Goal: Navigation & Orientation: Find specific page/section

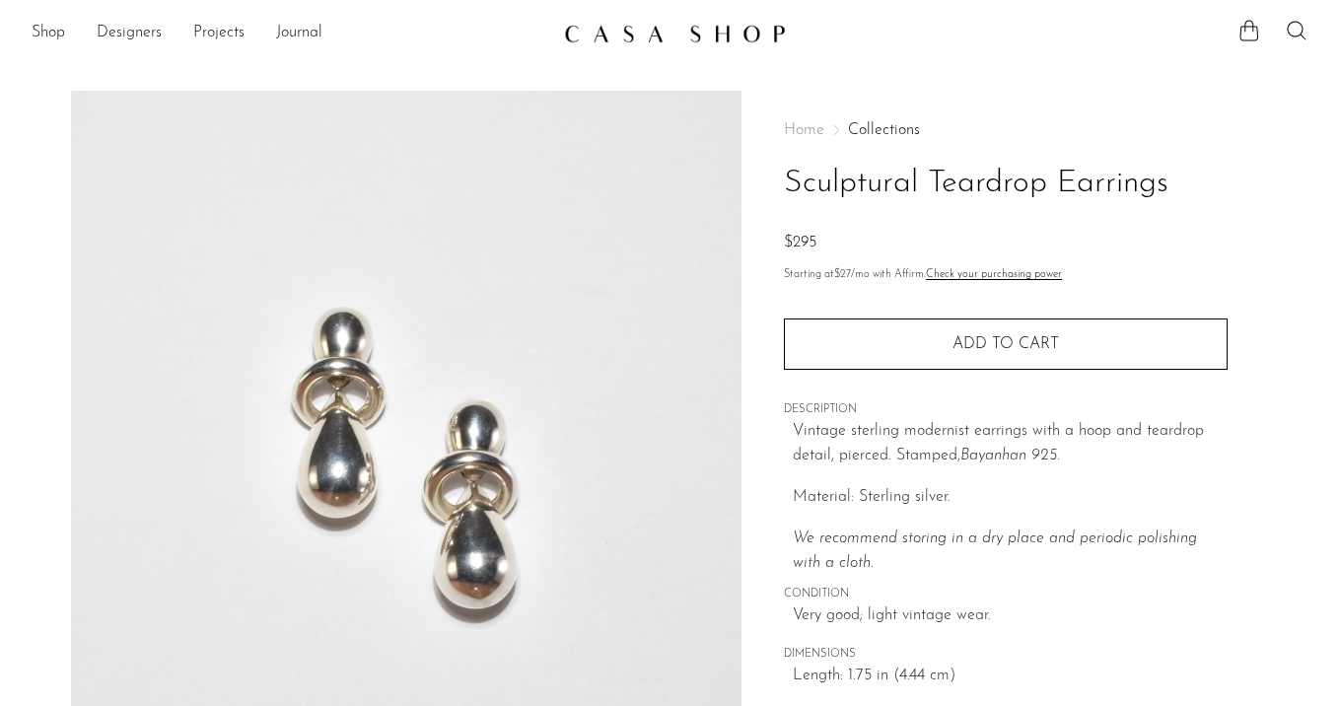
click at [30, 33] on div "Shop Featured New Arrivals Bestsellers Coming Soon Jewelry Jewelry All Earrings…" at bounding box center [670, 34] width 1340 height 36
click at [47, 30] on link "Shop" at bounding box center [49, 34] width 34 height 26
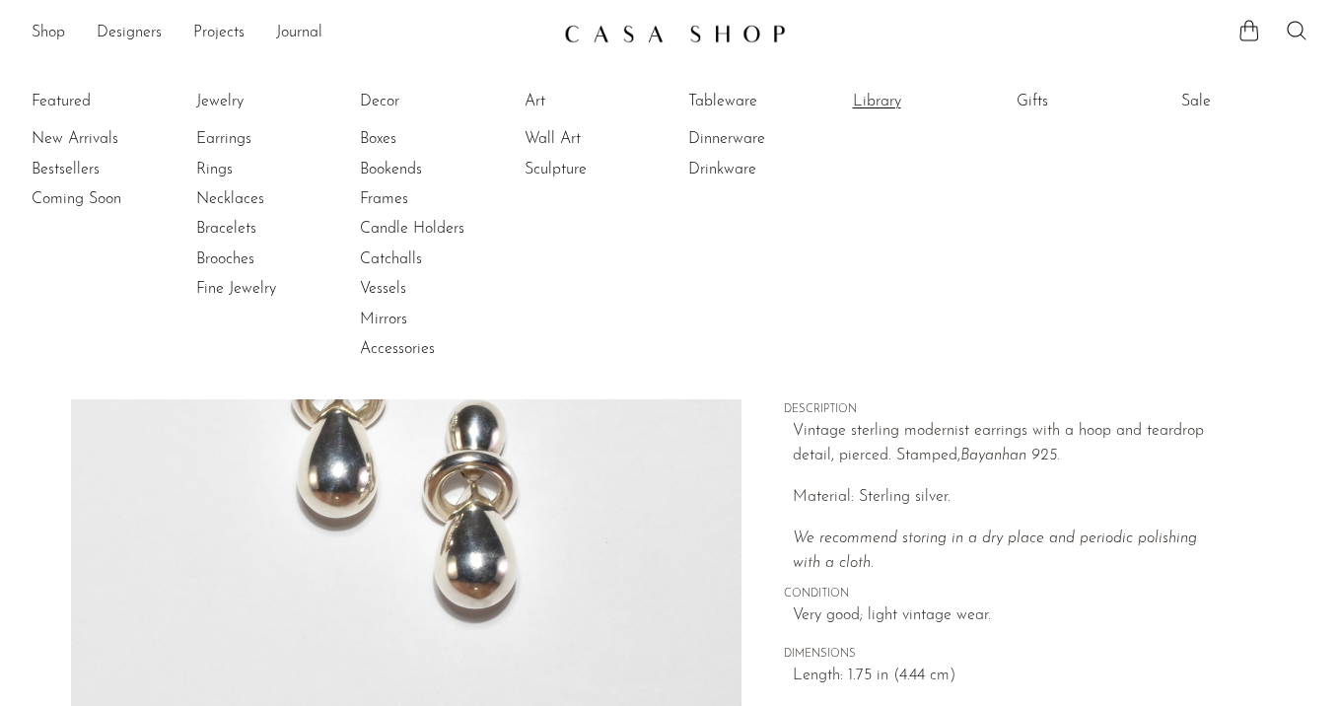
click at [868, 106] on link "Library" at bounding box center [927, 102] width 148 height 22
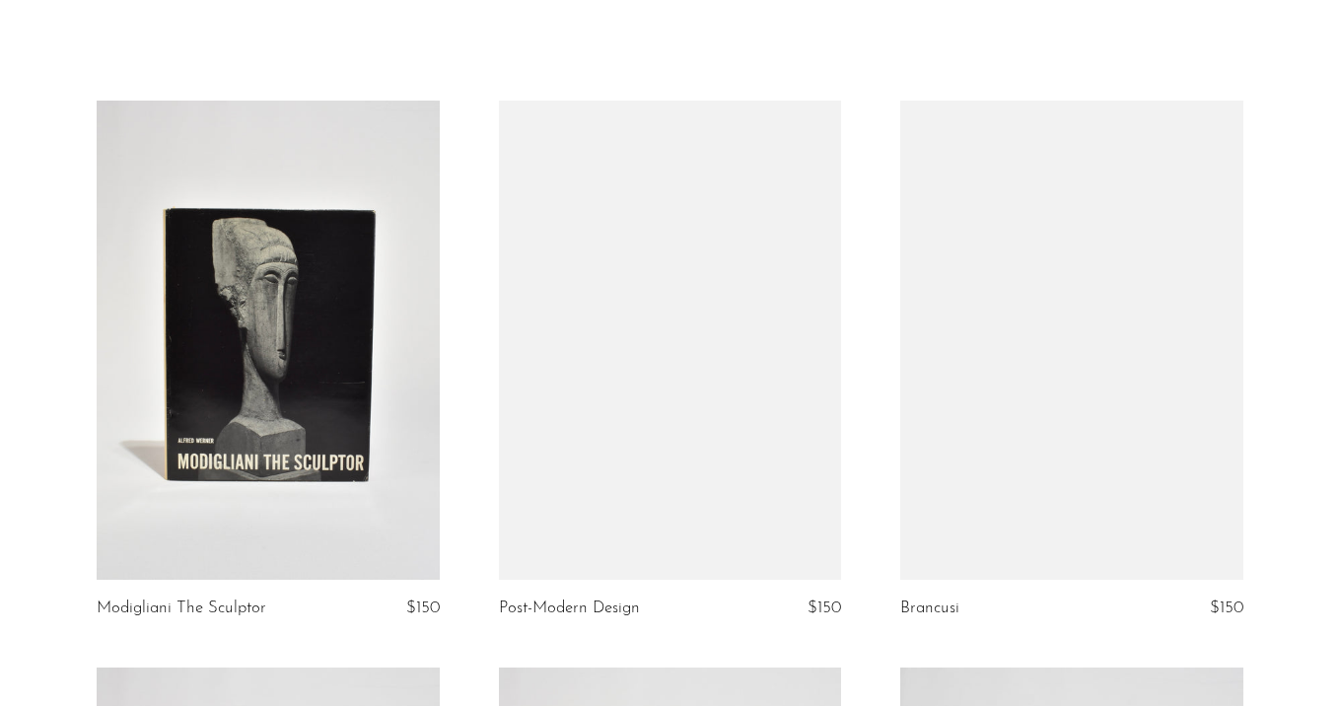
scroll to position [83, 0]
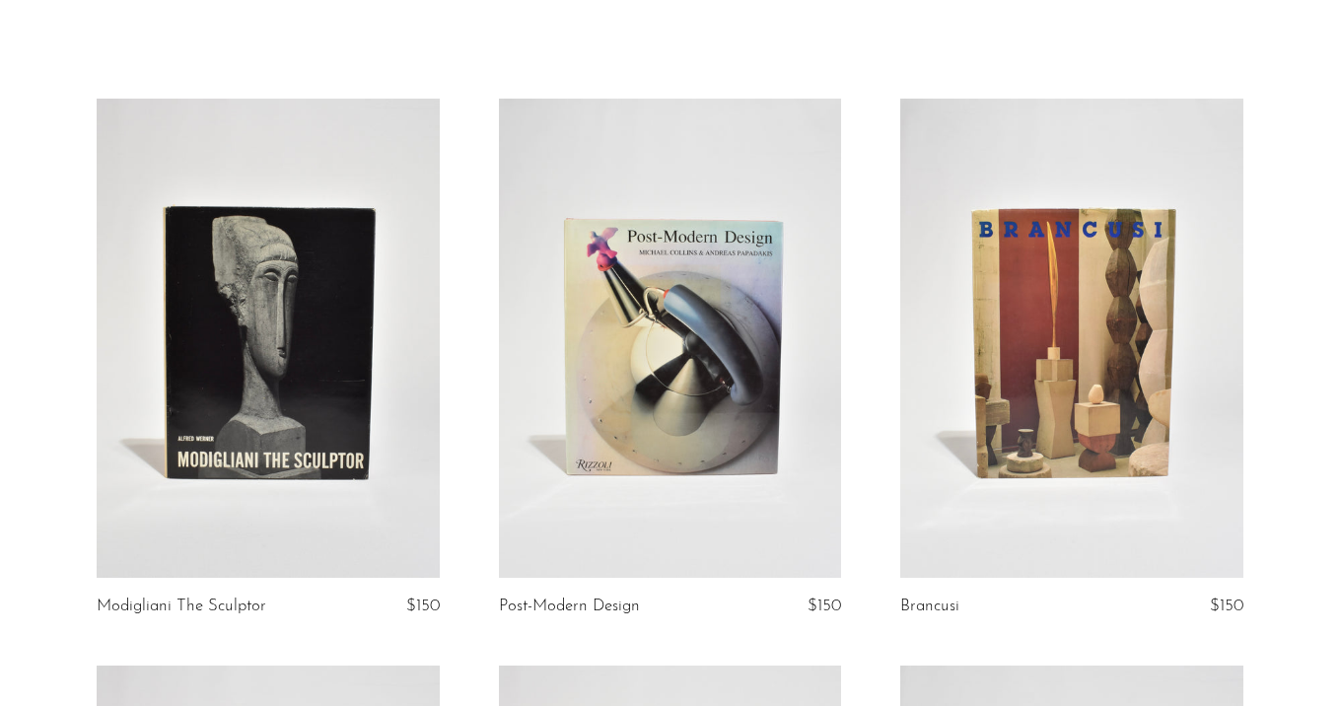
click at [712, 360] on link at bounding box center [670, 339] width 343 height 480
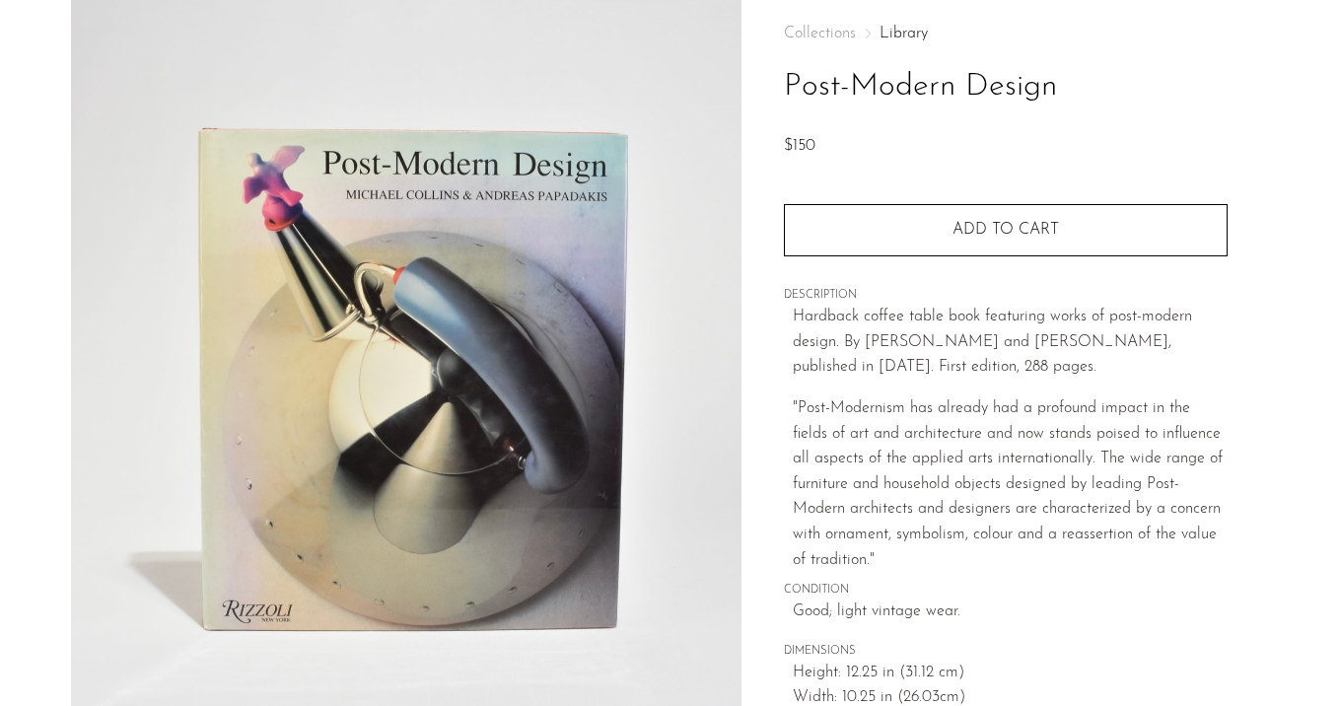
scroll to position [154, 0]
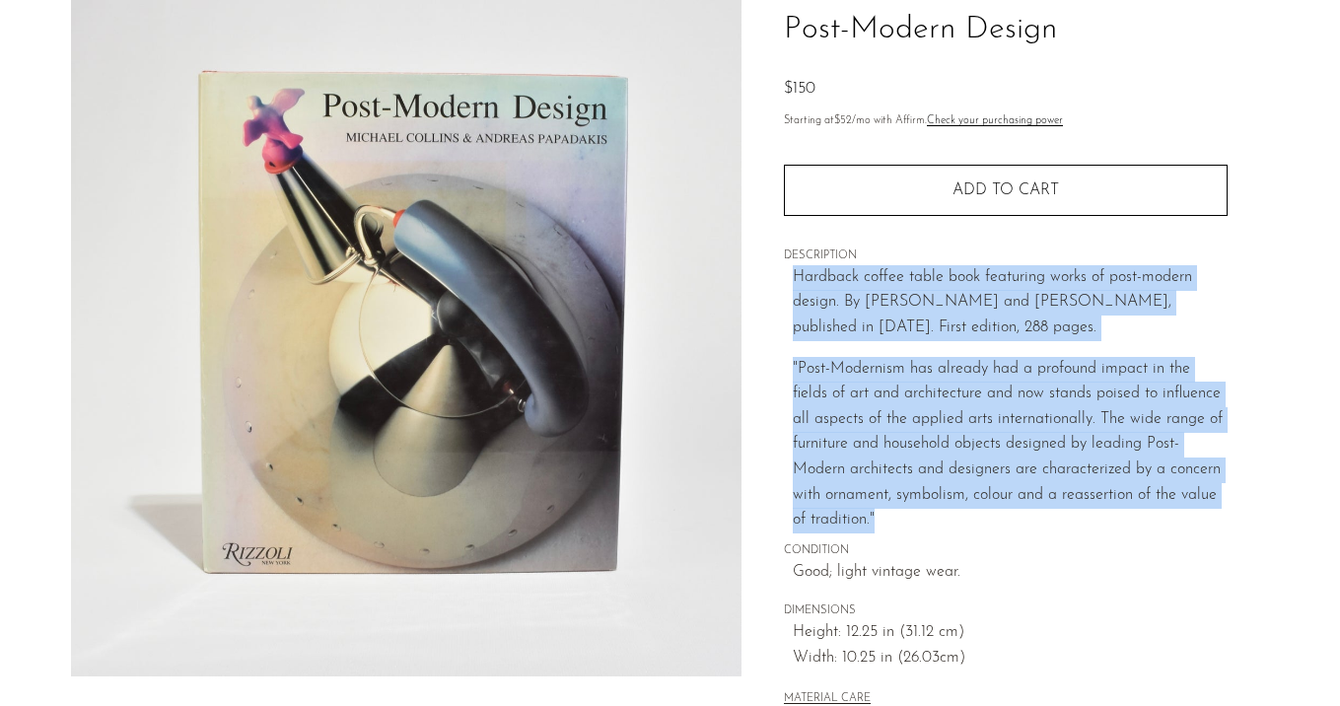
drag, startPoint x: 791, startPoint y: 272, endPoint x: 1019, endPoint y: 531, distance: 344.5
click at [1019, 531] on div "Collections Library Post-Modern Design $150 Starting at $52 /mo with Affirm. Ch…" at bounding box center [1006, 340] width 444 height 806
copy div "Hardback coffee table book featuring works of post-modern design. By Michael Co…"
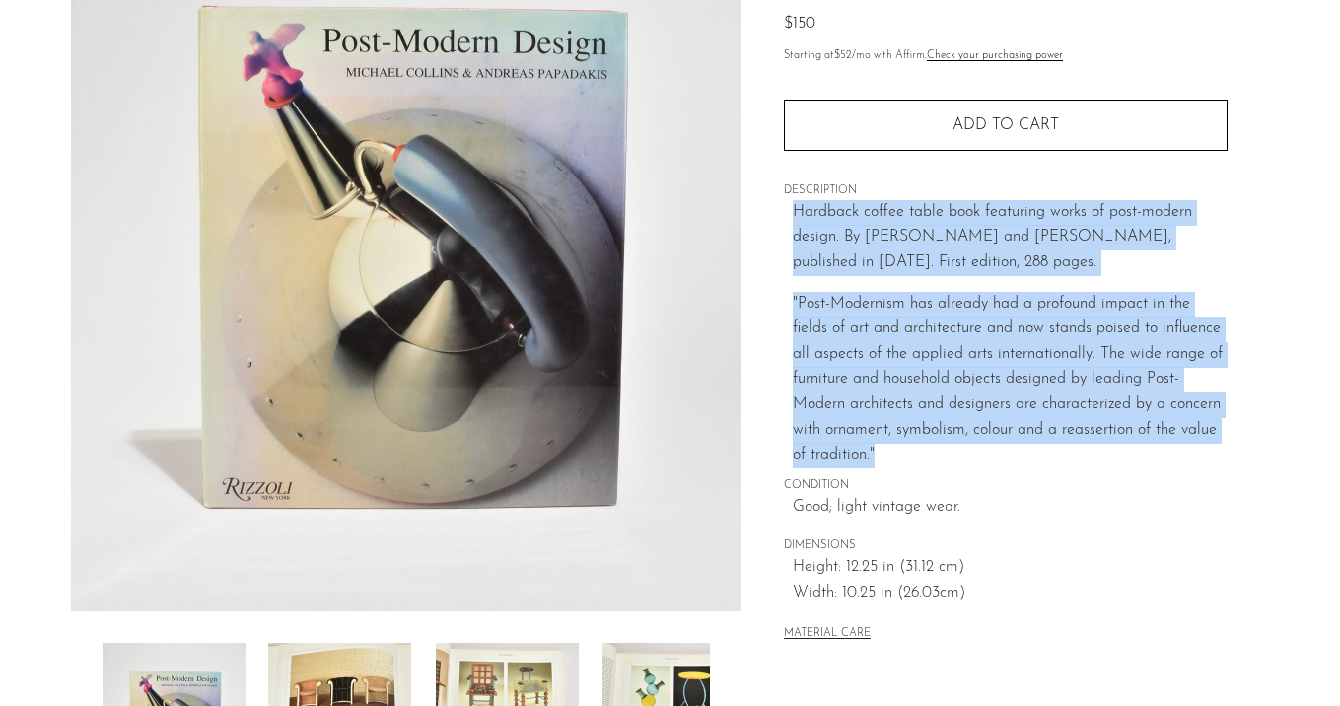
scroll to position [0, 0]
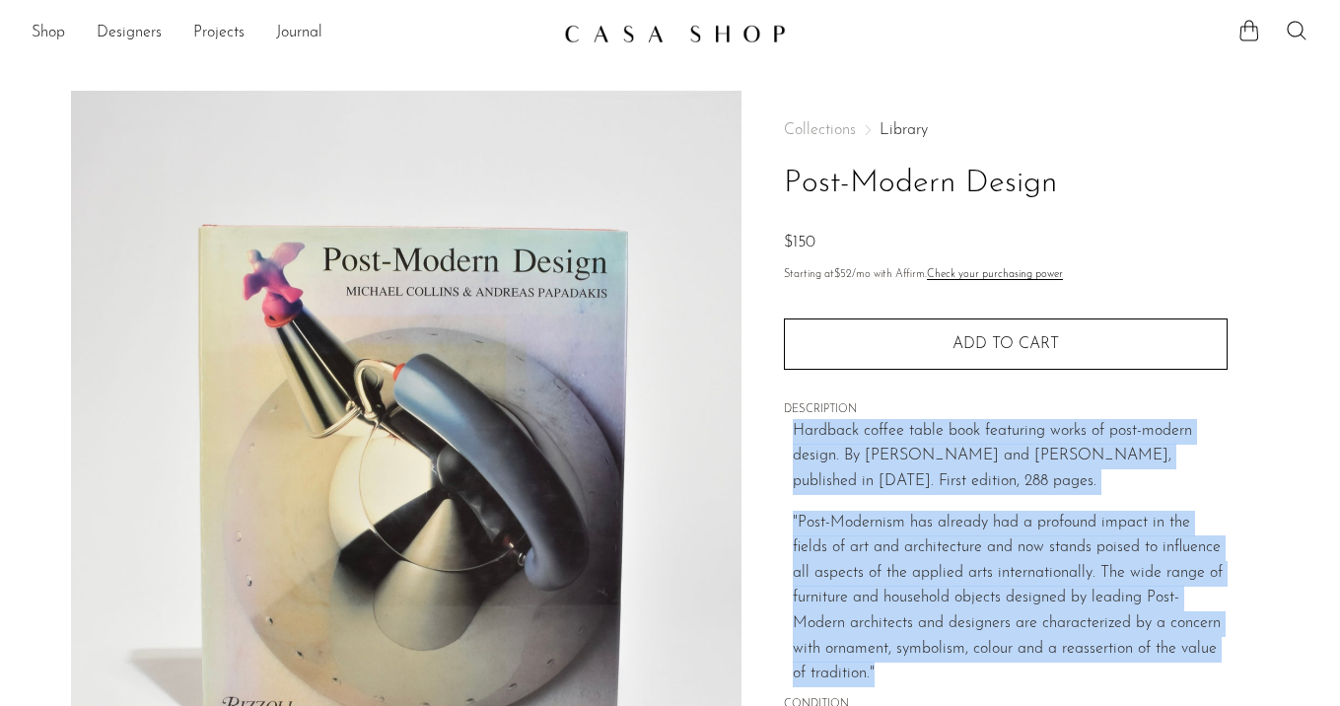
click at [895, 125] on link "Library" at bounding box center [904, 130] width 48 height 16
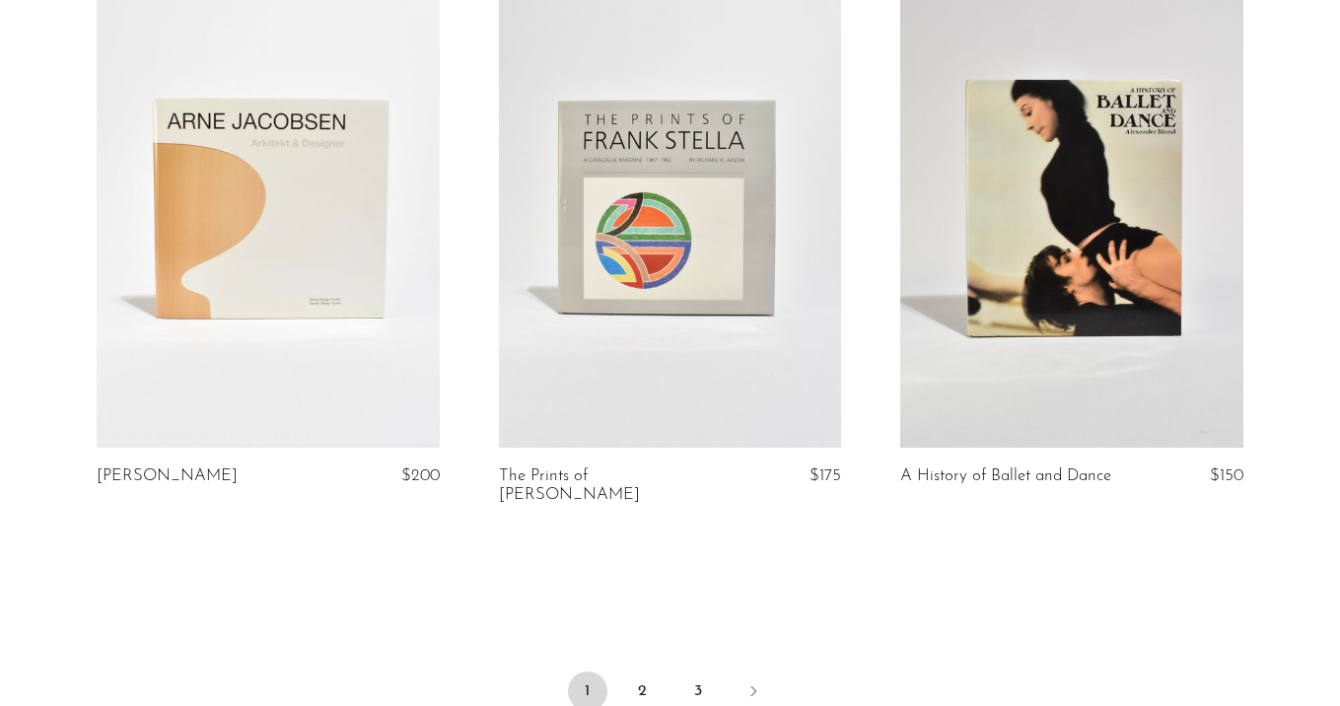
scroll to position [6851, 0]
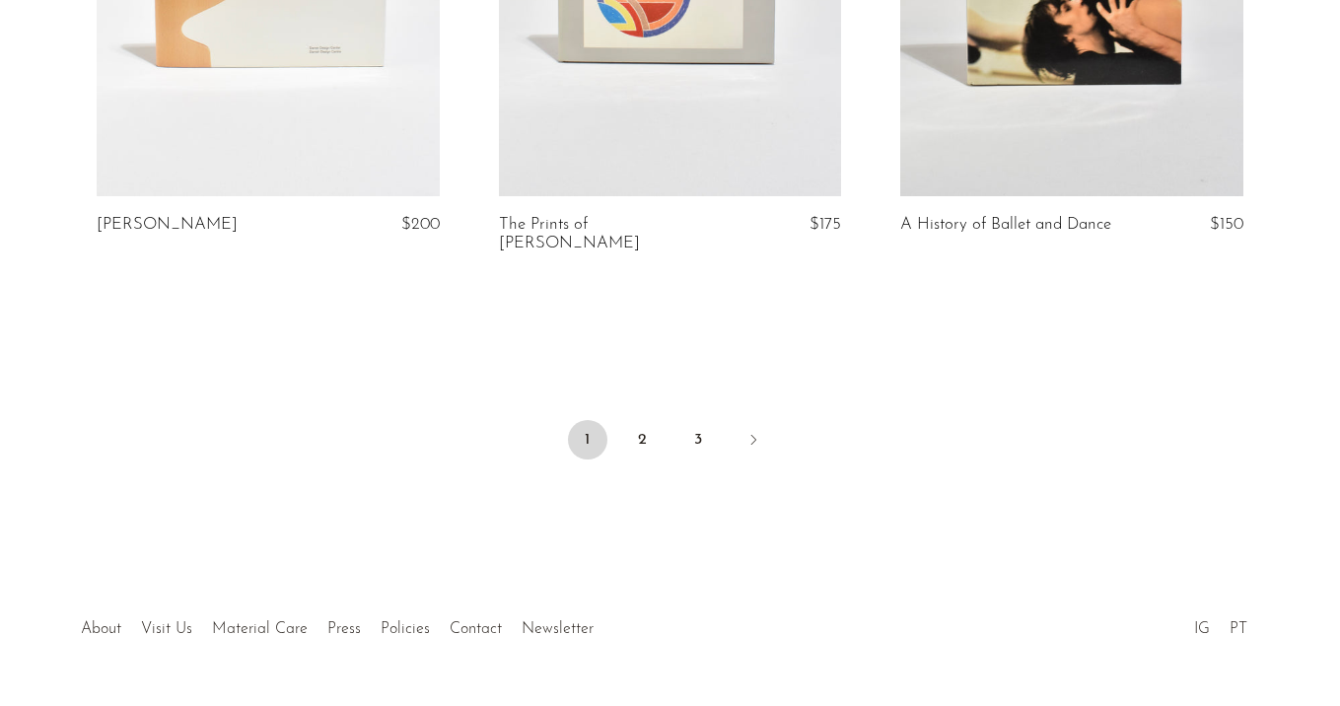
click at [666, 412] on ul "1 2 3" at bounding box center [670, 441] width 1262 height 59
click at [658, 420] on link "2" at bounding box center [642, 439] width 39 height 39
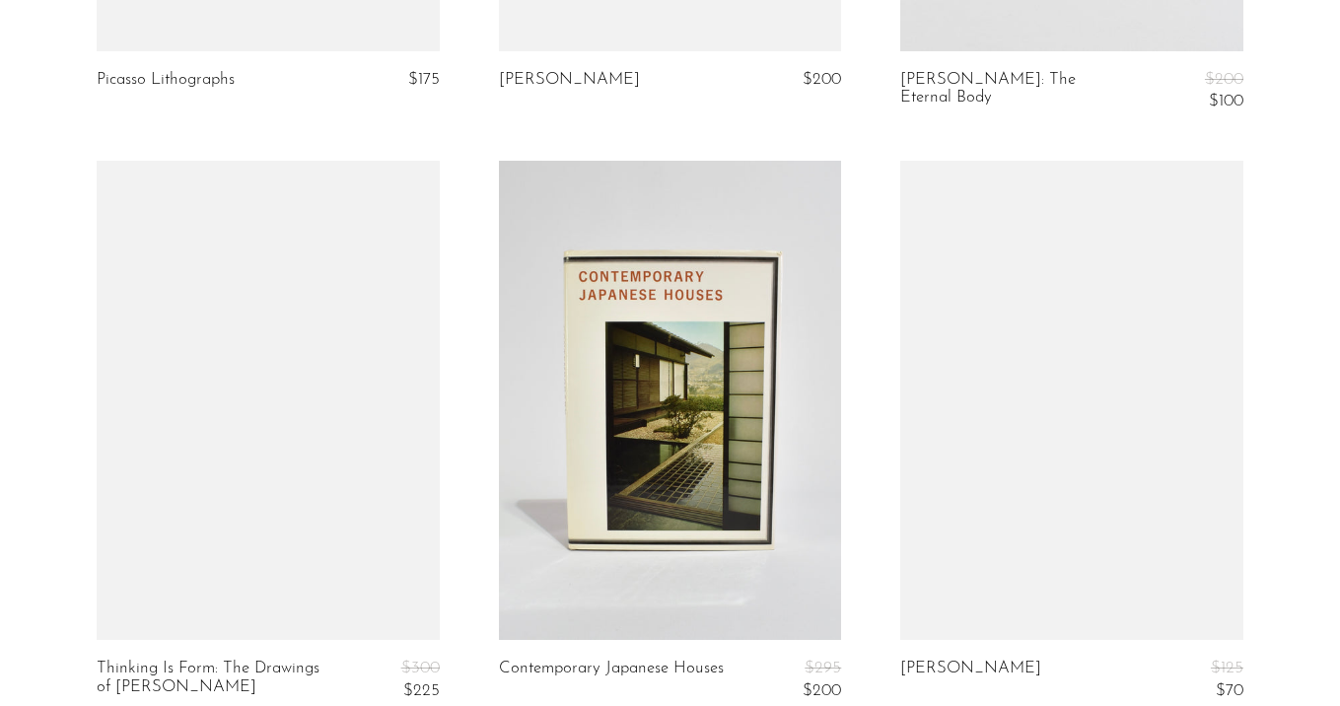
scroll to position [2940, 0]
